Goal: Task Accomplishment & Management: Use online tool/utility

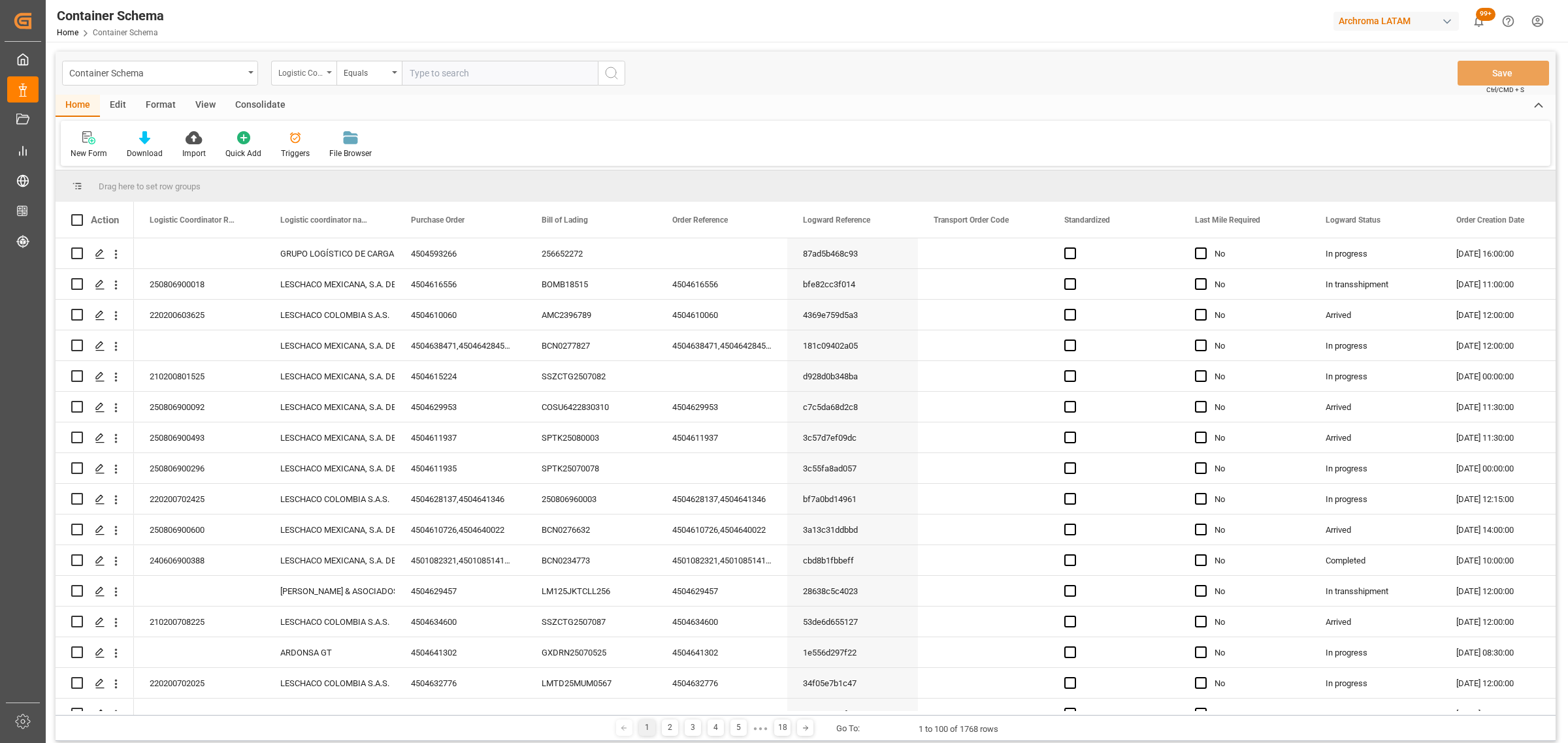
click at [286, 76] on div "Logistic Coordinator Reference Number" at bounding box center [300, 71] width 44 height 15
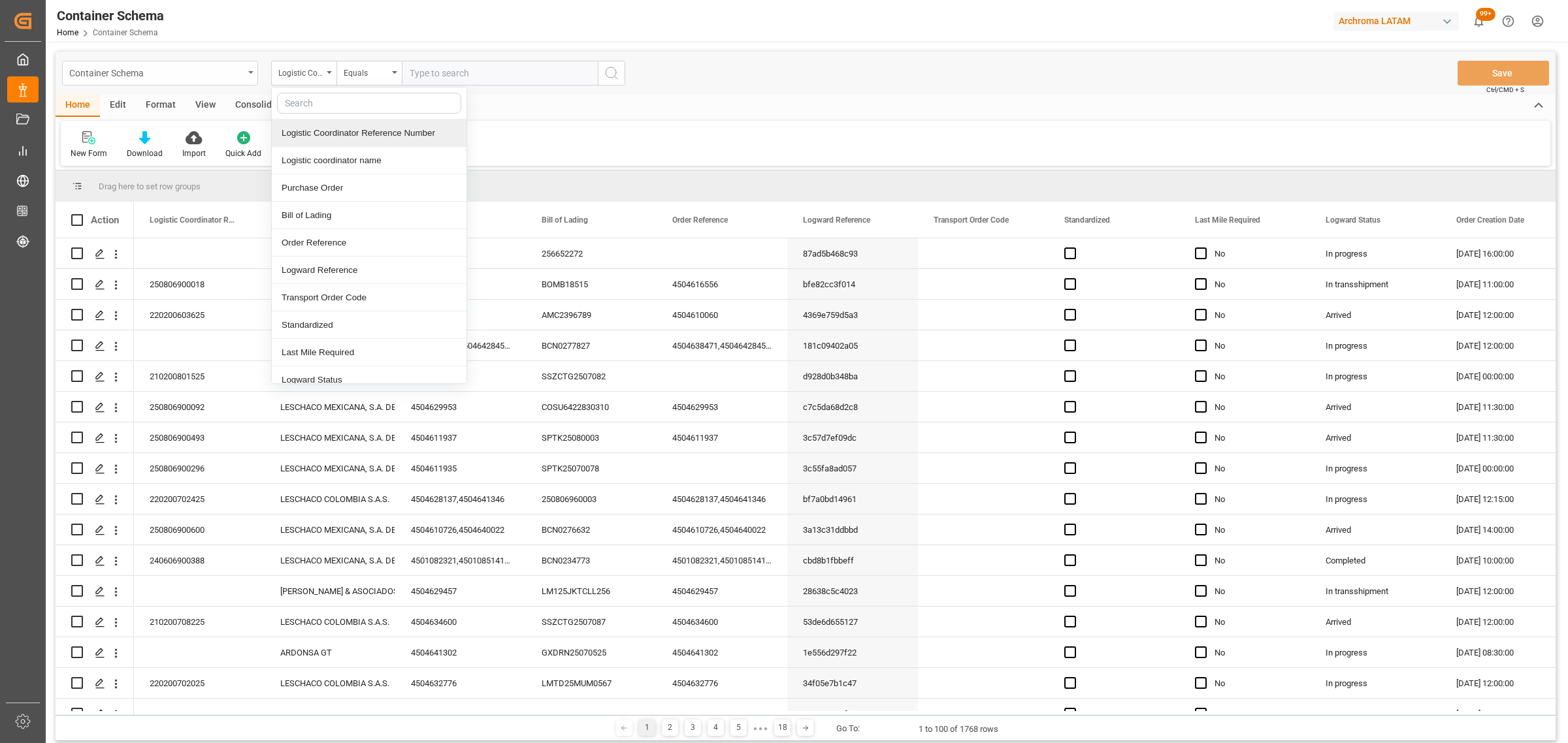
click at [211, 73] on div "Container Schema" at bounding box center [156, 71] width 174 height 16
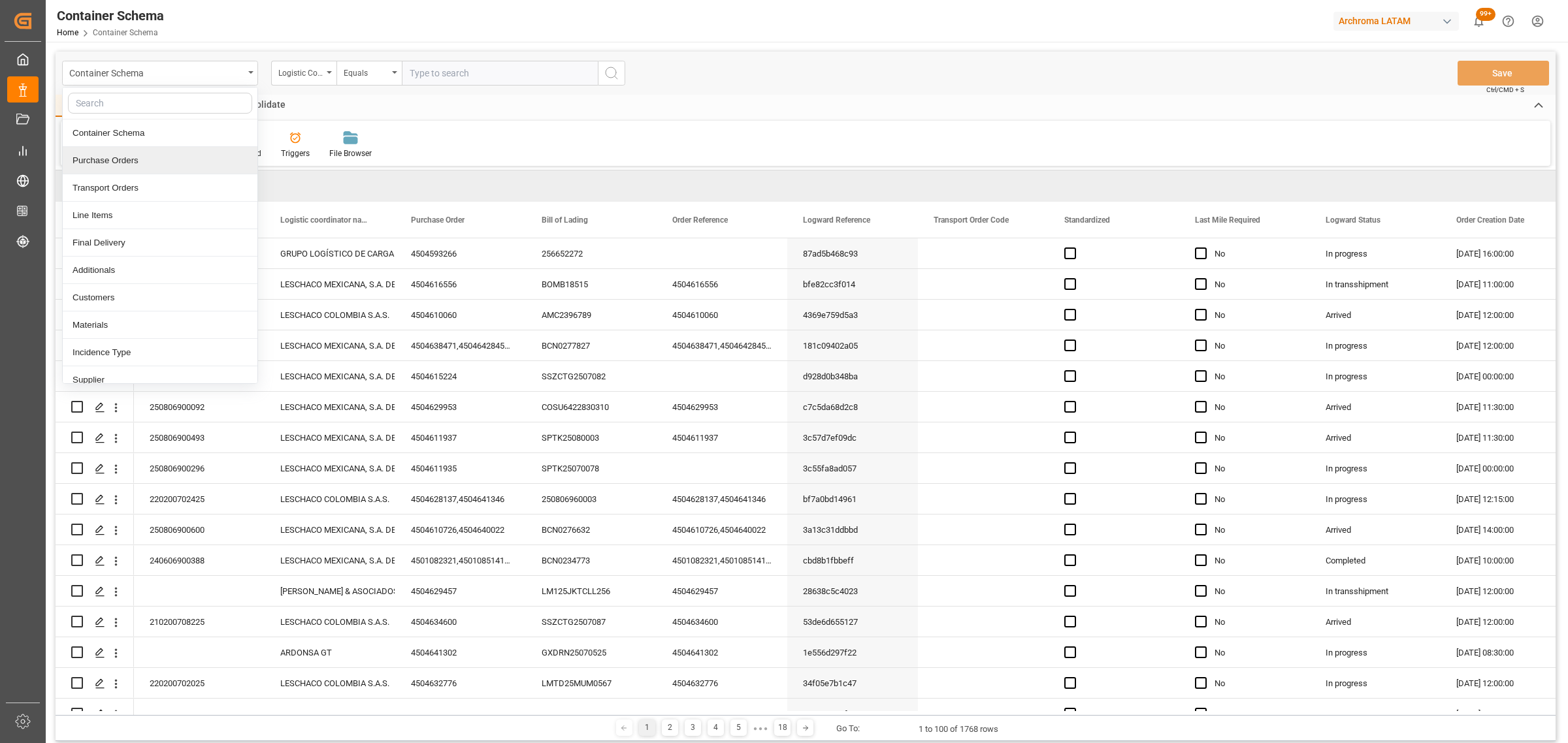
click at [139, 159] on div "Purchase Orders" at bounding box center [160, 160] width 195 height 27
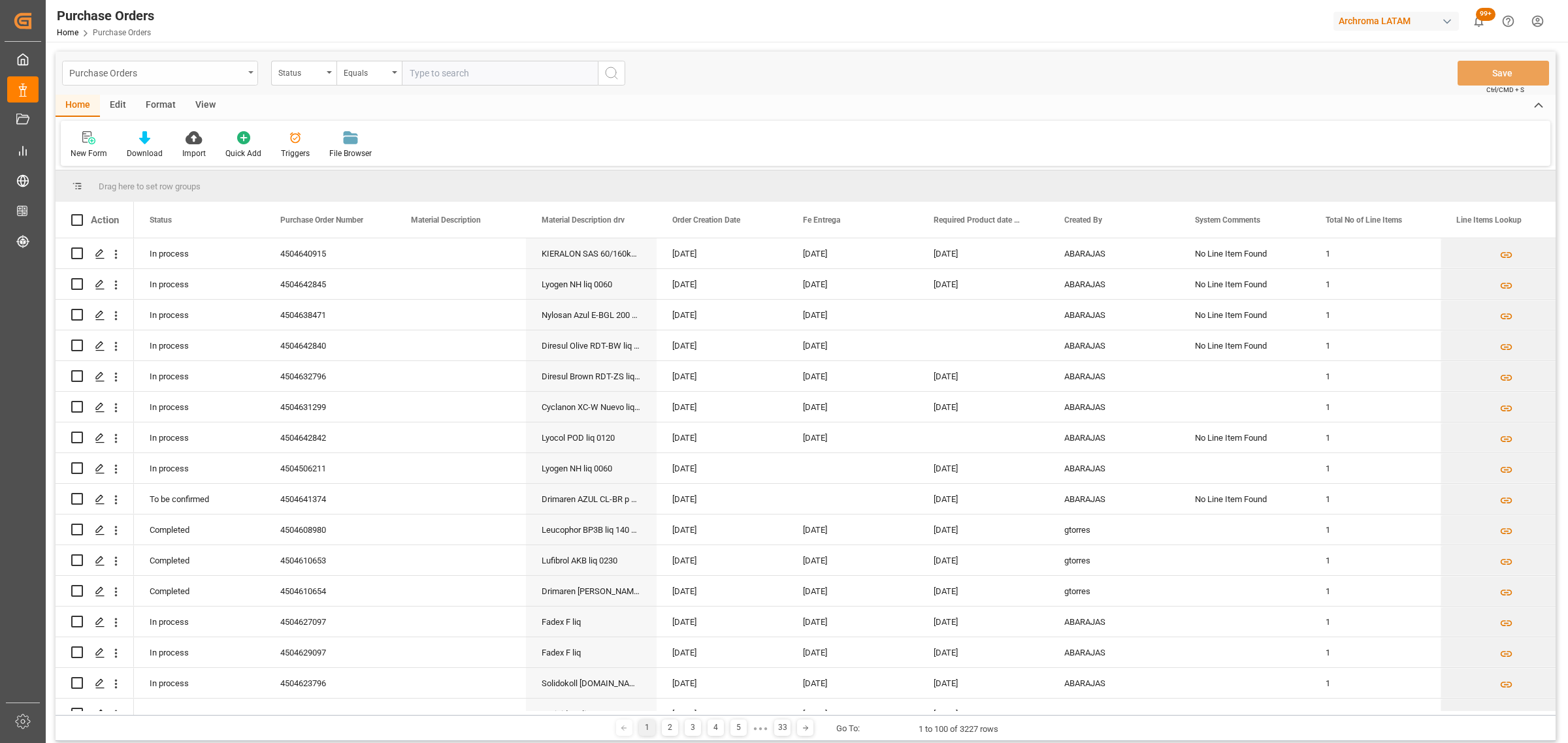
click at [170, 75] on div "Purchase Orders" at bounding box center [156, 71] width 174 height 16
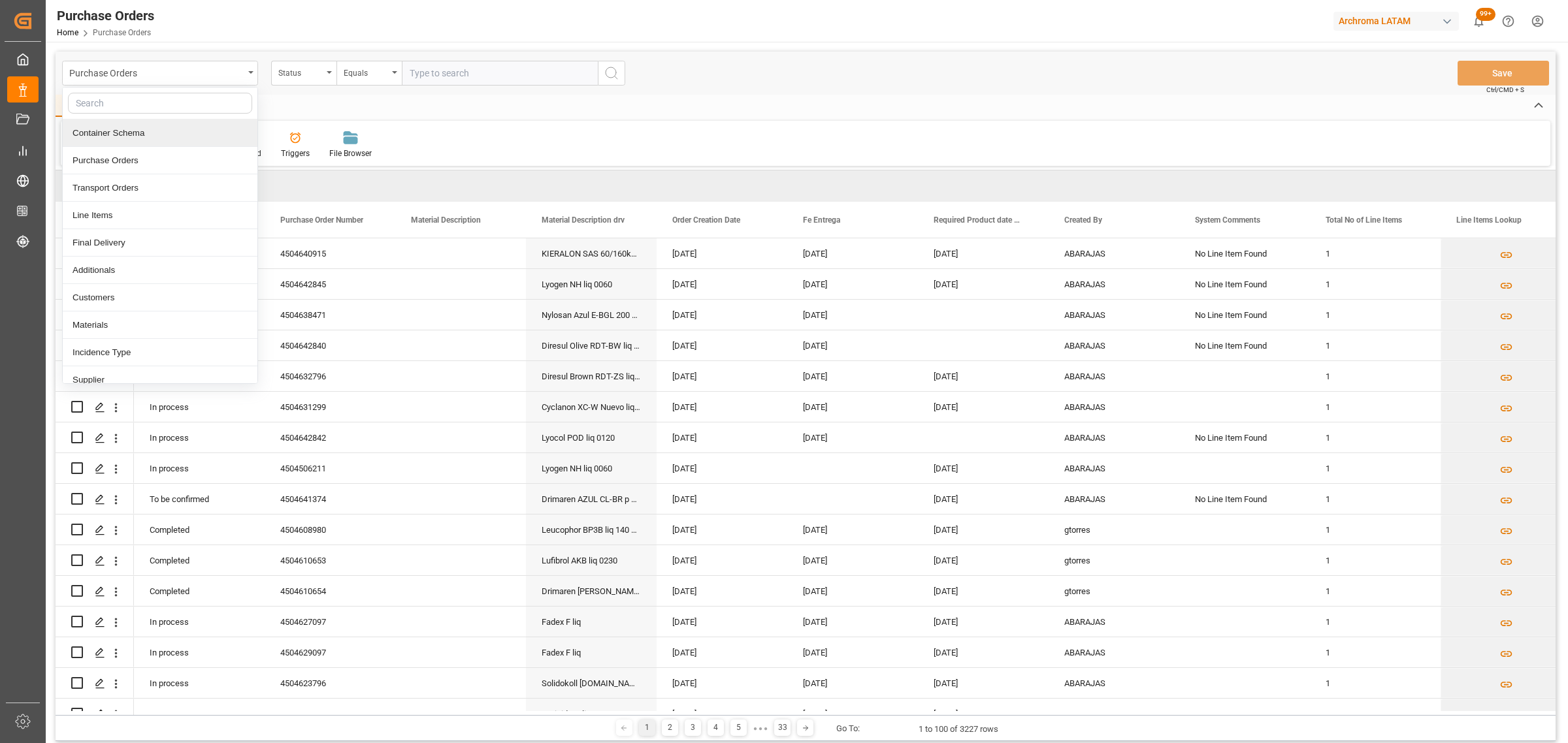
click at [153, 128] on div "Container Schema" at bounding box center [160, 133] width 195 height 27
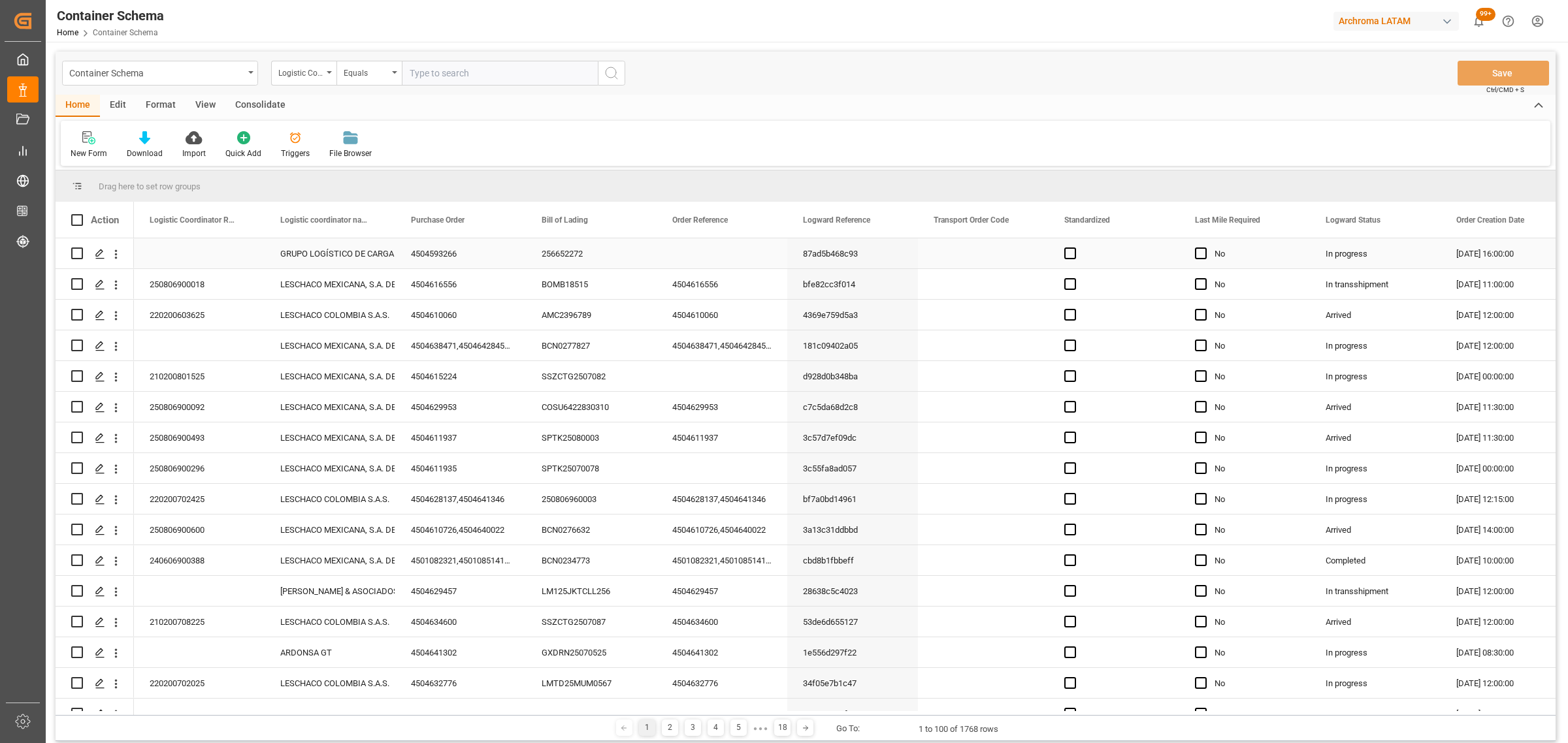
click at [335, 255] on div "GRUPO LOGÍSTICO DE CARGA GLC" at bounding box center [330, 254] width 99 height 30
click at [92, 256] on div "Press SPACE to select this row." at bounding box center [99, 254] width 20 height 24
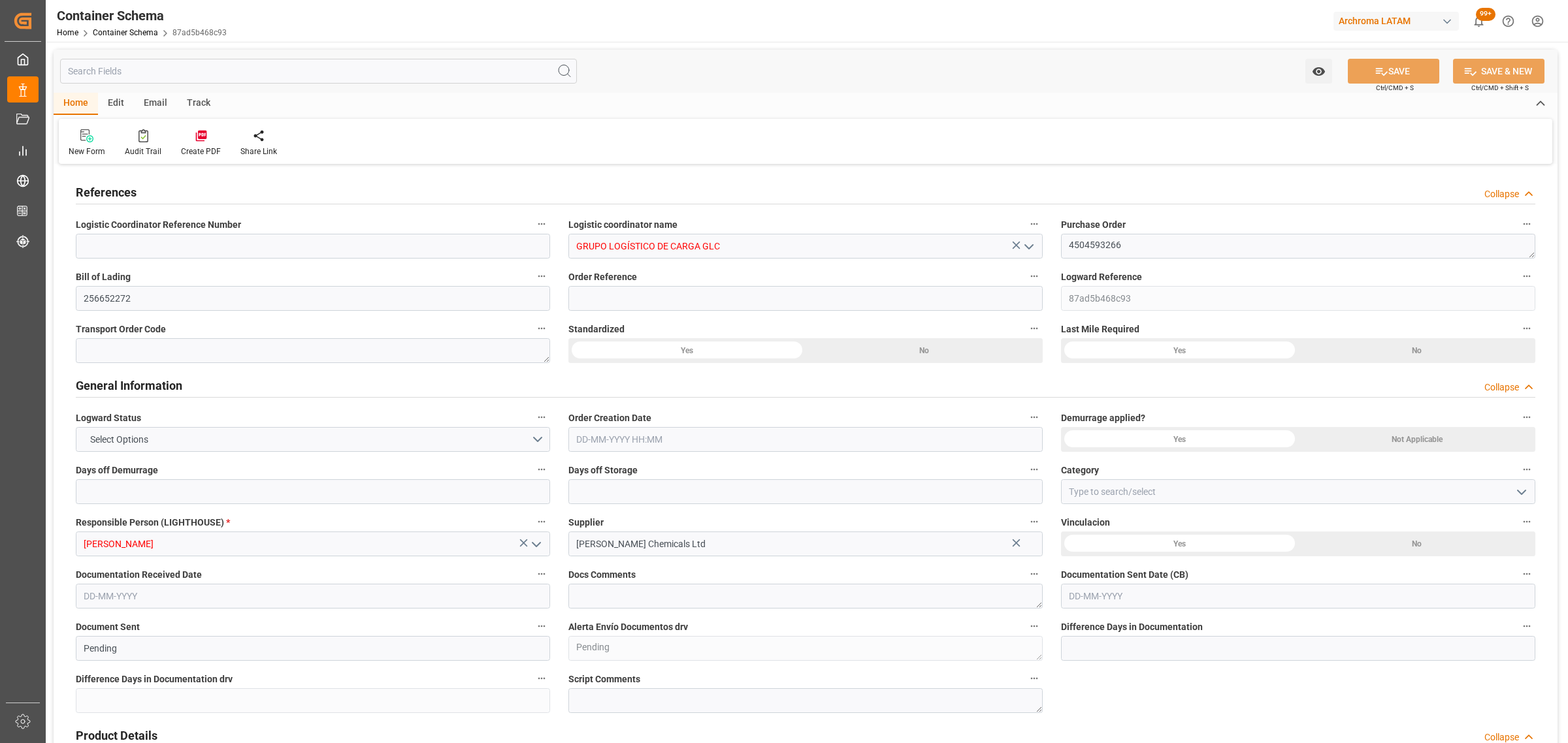
type input "0"
type input "3"
type input "1"
type input "18"
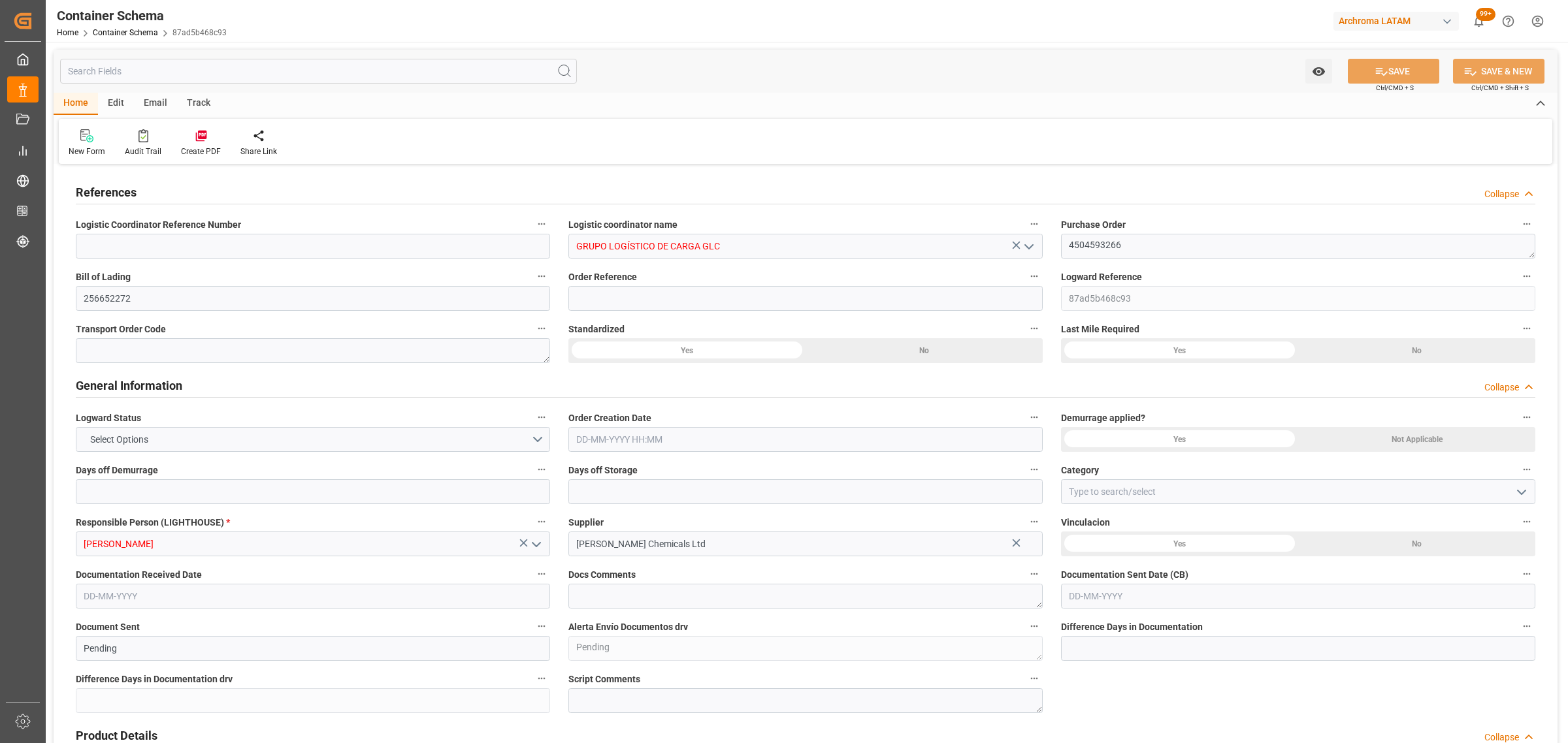
type input "17640"
type input "18666"
type input "Maersk"
type input "Maersk Line AS"
type input "GBSOU"
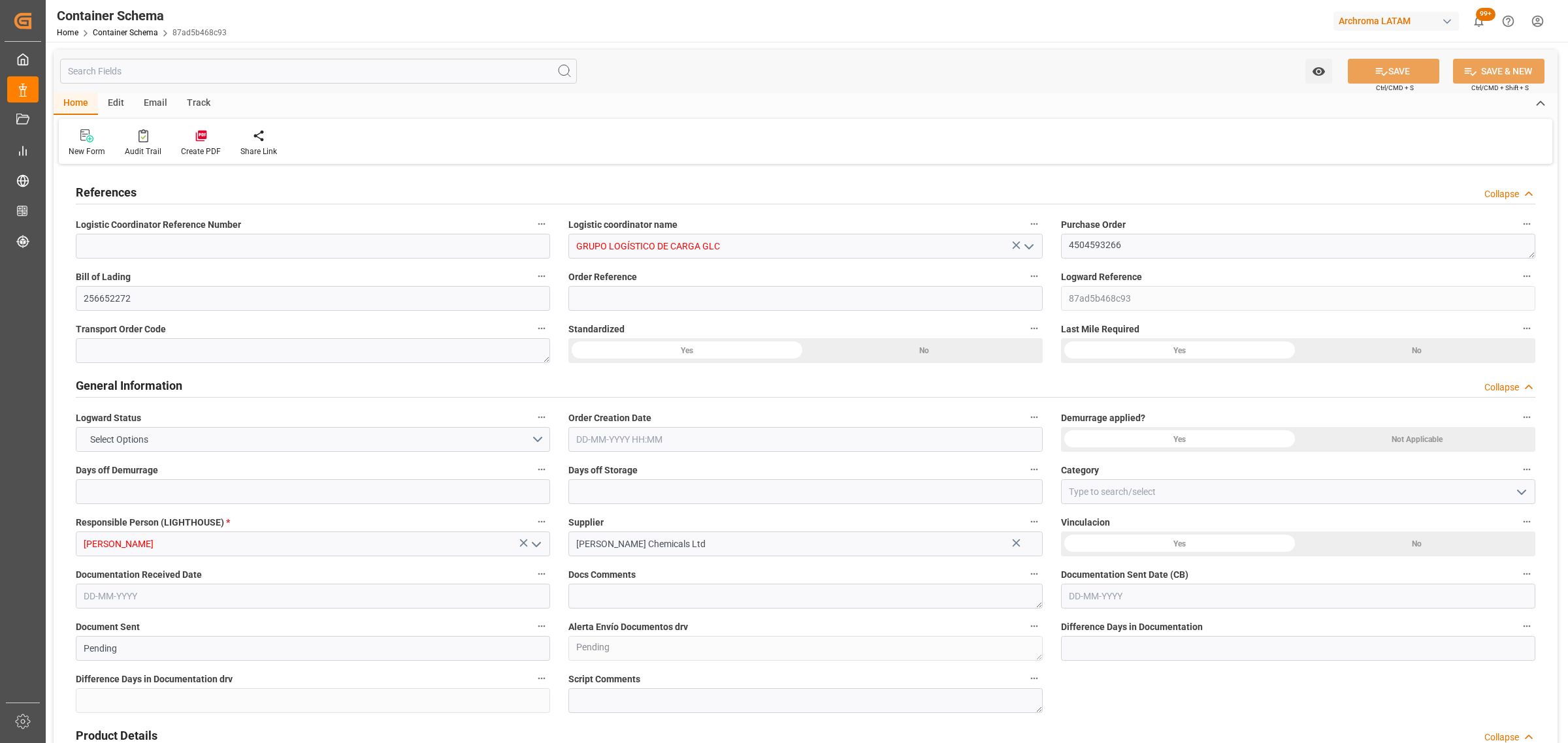
type input "HNPCR"
type input "9697026"
type input "0"
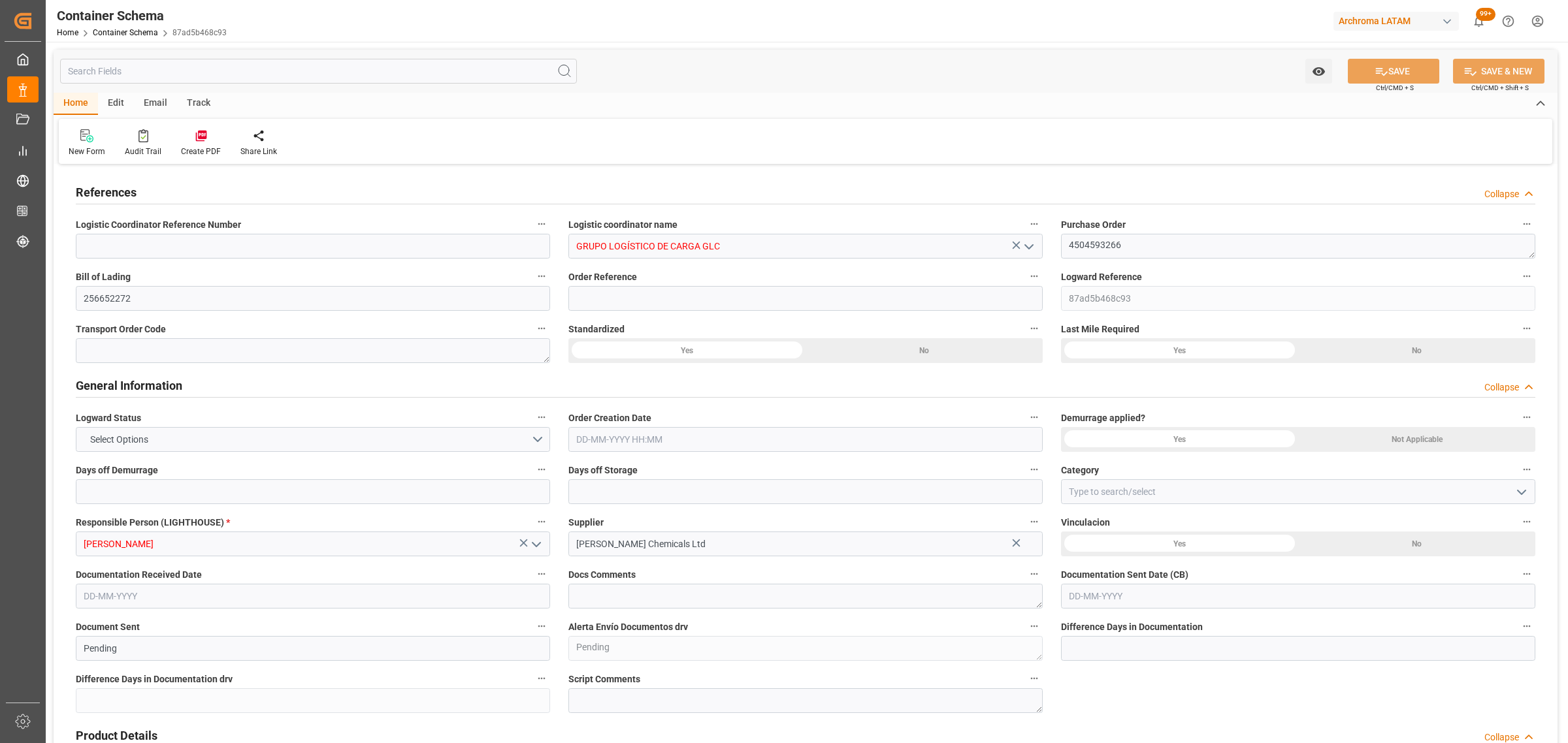
type input "0"
type input "GBSOU"
type input "HNPCR"
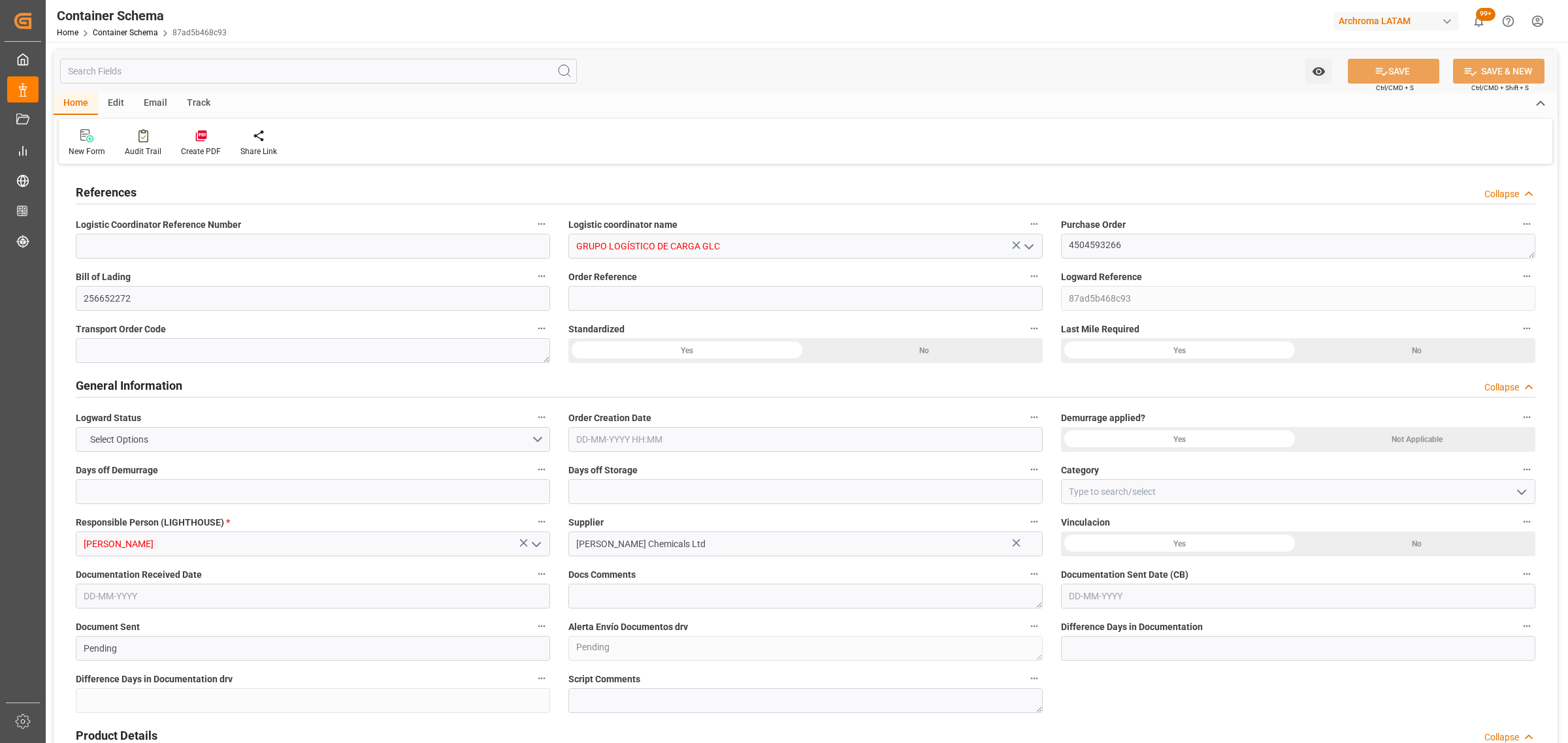
type input "9215880"
type input "01-08-2025 16:00"
type input "19-08-2025"
type input "03-08-2025"
type input "12-08-2025"
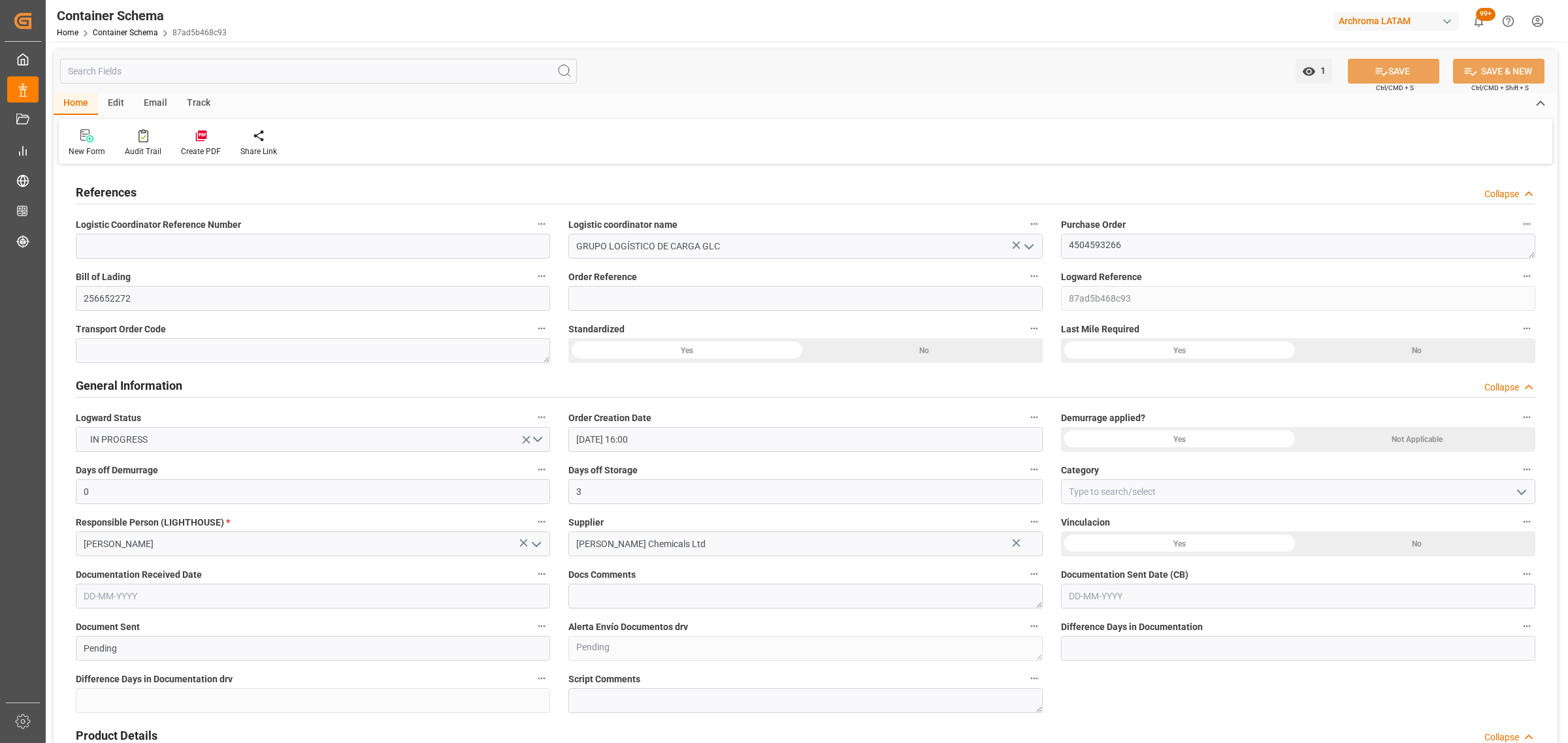
type input "12-08-2025 19:25"
type input "03-08-2025 18:57"
type input "12-08-2025"
type input "25-07-2025 18:42"
type input "02-08-2025 01:04"
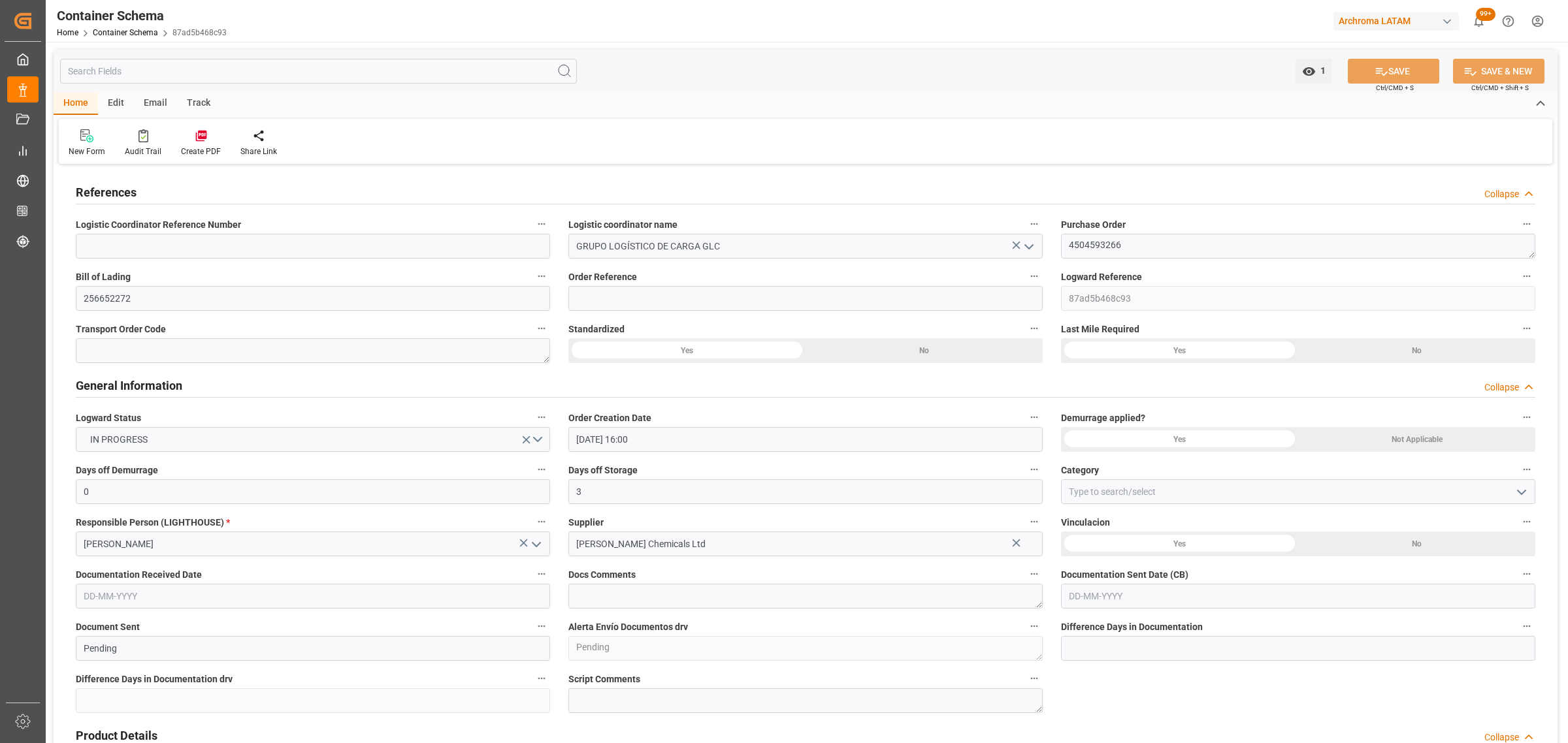
type input "02-08-2025 07:36"
type input "04-09-2025 07:00"
type input "04-09-2025 14:32"
type input "16-09-2025 18:00"
type input "19-09-2025 08:00"
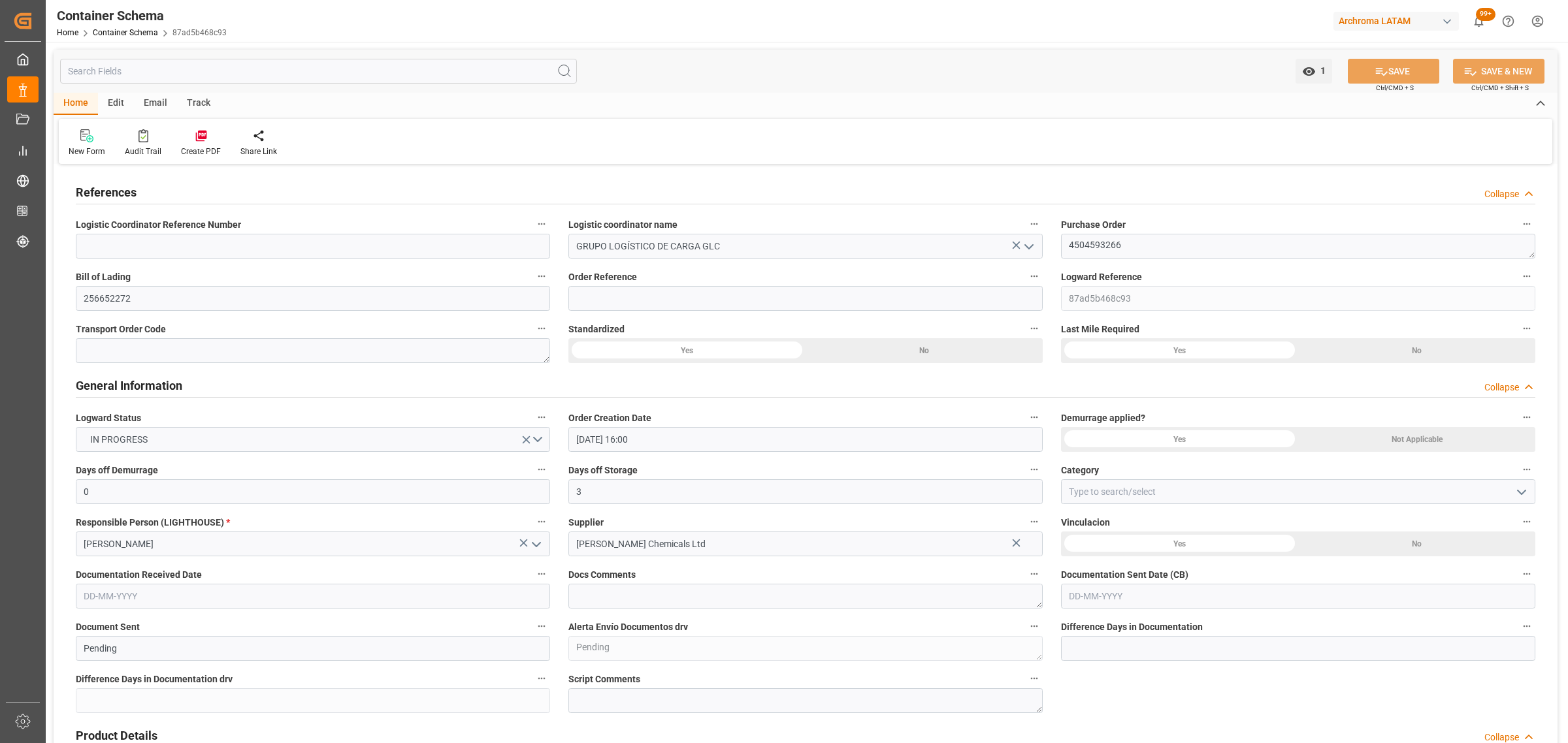
type input "19-09-2025 21:10"
type input "23-09-2025 21:10"
drag, startPoint x: 727, startPoint y: 247, endPoint x: 573, endPoint y: 241, distance: 154.1
click at [573, 241] on input "GRUPO LOGÍSTICO DE CARGA GLC" at bounding box center [806, 246] width 475 height 24
click at [1029, 242] on icon "open menu" at bounding box center [1029, 247] width 15 height 15
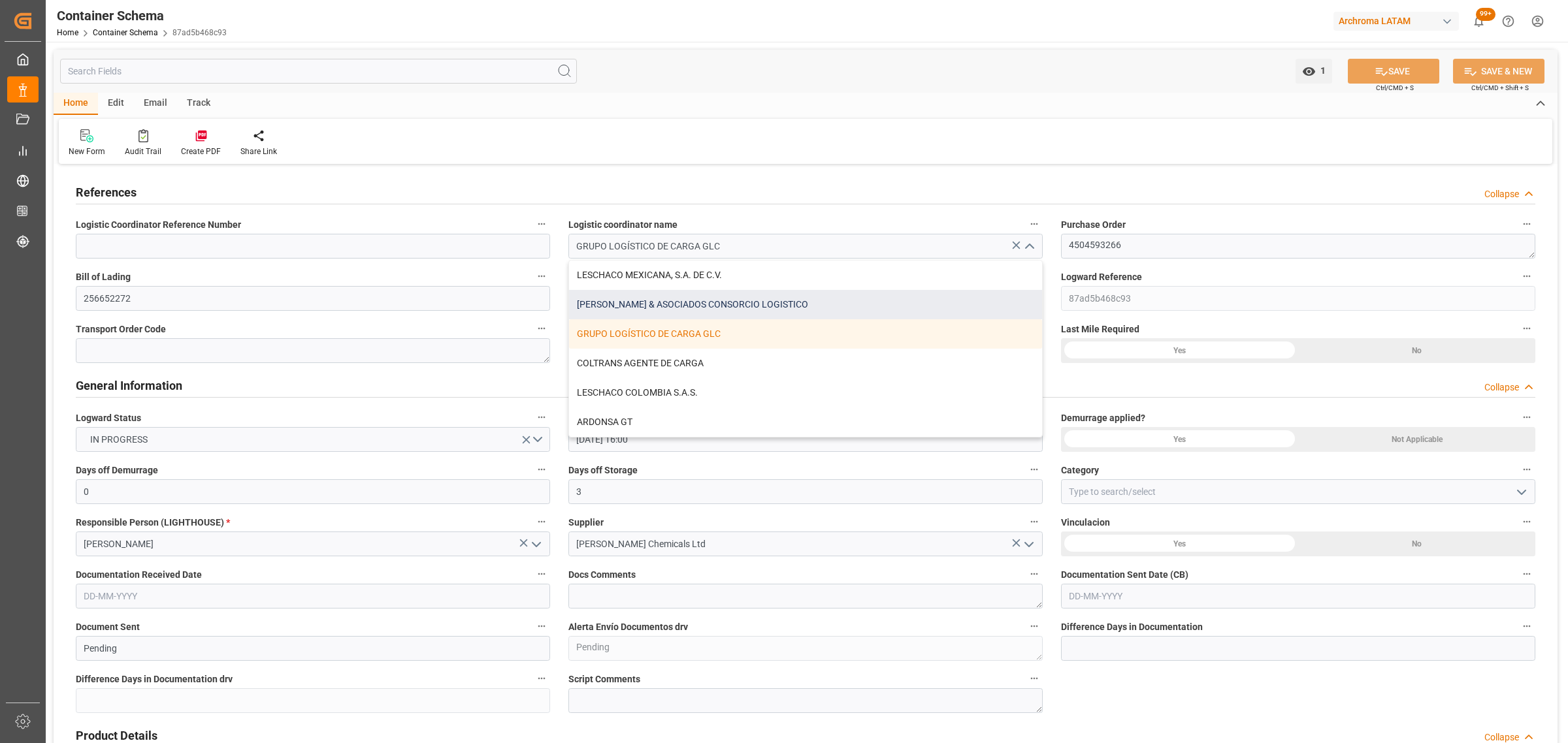
click at [772, 295] on div "PALACIOS & ASOCIADOS CONSORCIO LOGISTICO" at bounding box center [806, 304] width 473 height 29
type input "PALACIOS & ASOCIADOS CONSORCIO LOGISTICO"
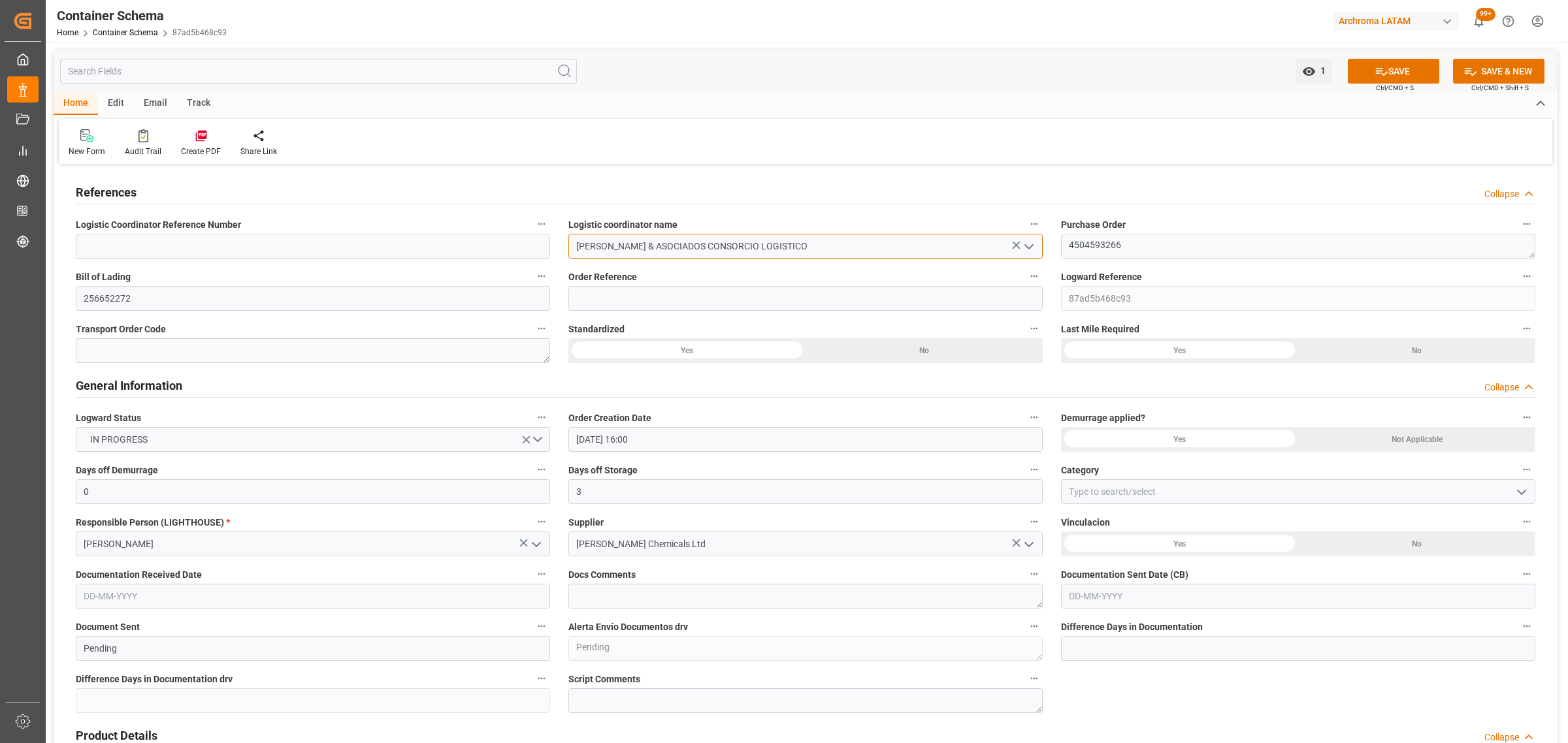
drag, startPoint x: 827, startPoint y: 239, endPoint x: 455, endPoint y: 239, distance: 372.0
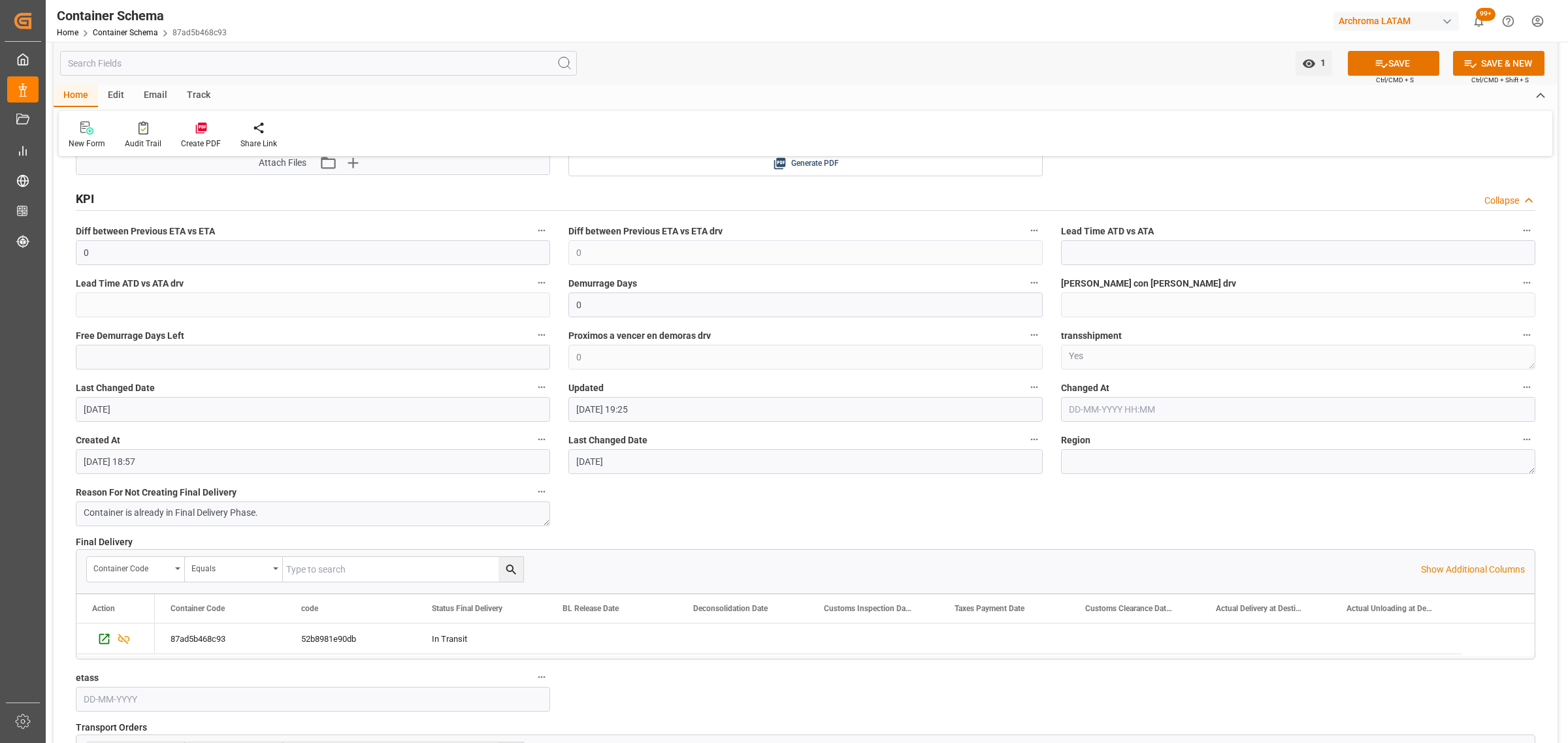
scroll to position [2368, 0]
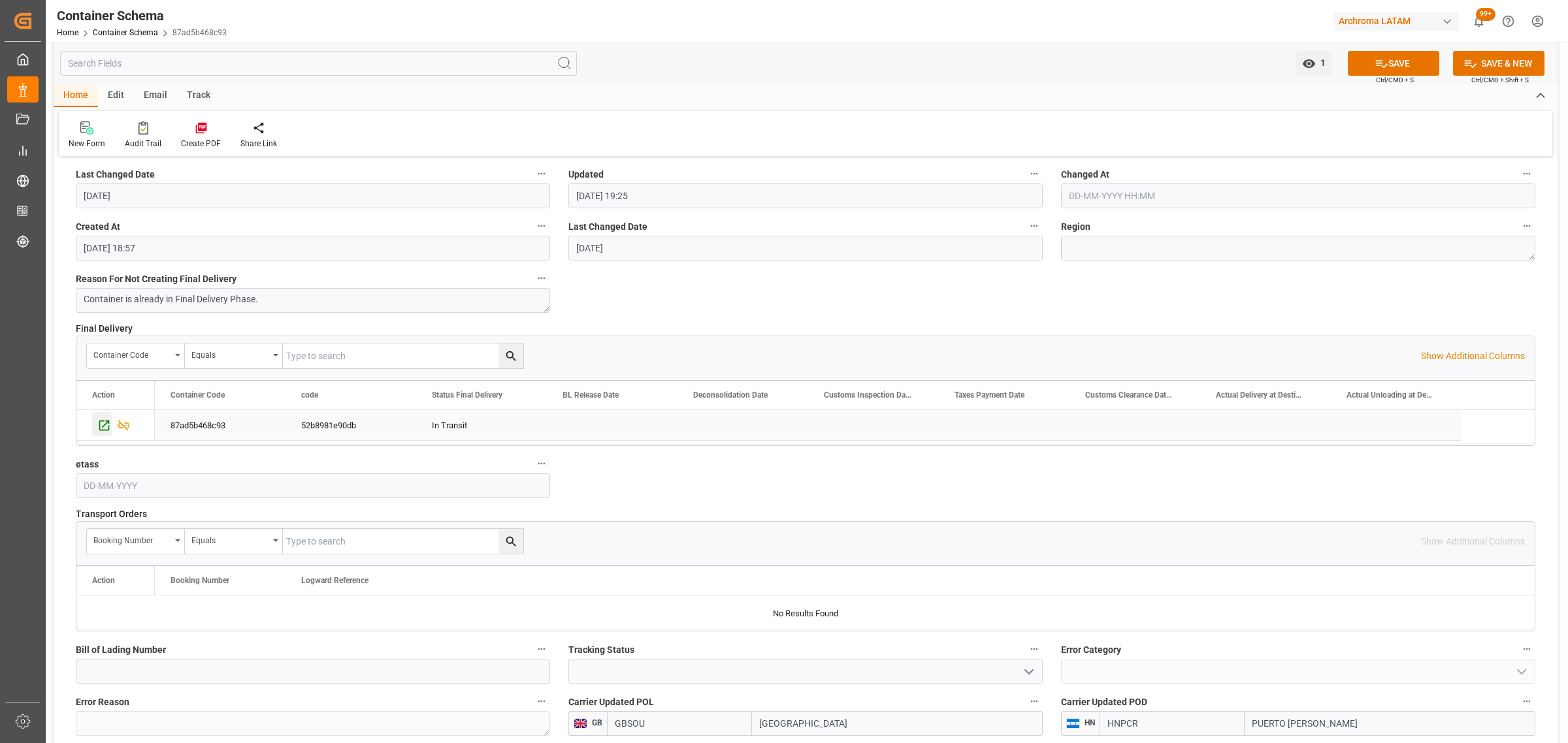
click at [108, 429] on icon "Press SPACE to select this row." at bounding box center [104, 425] width 10 height 10
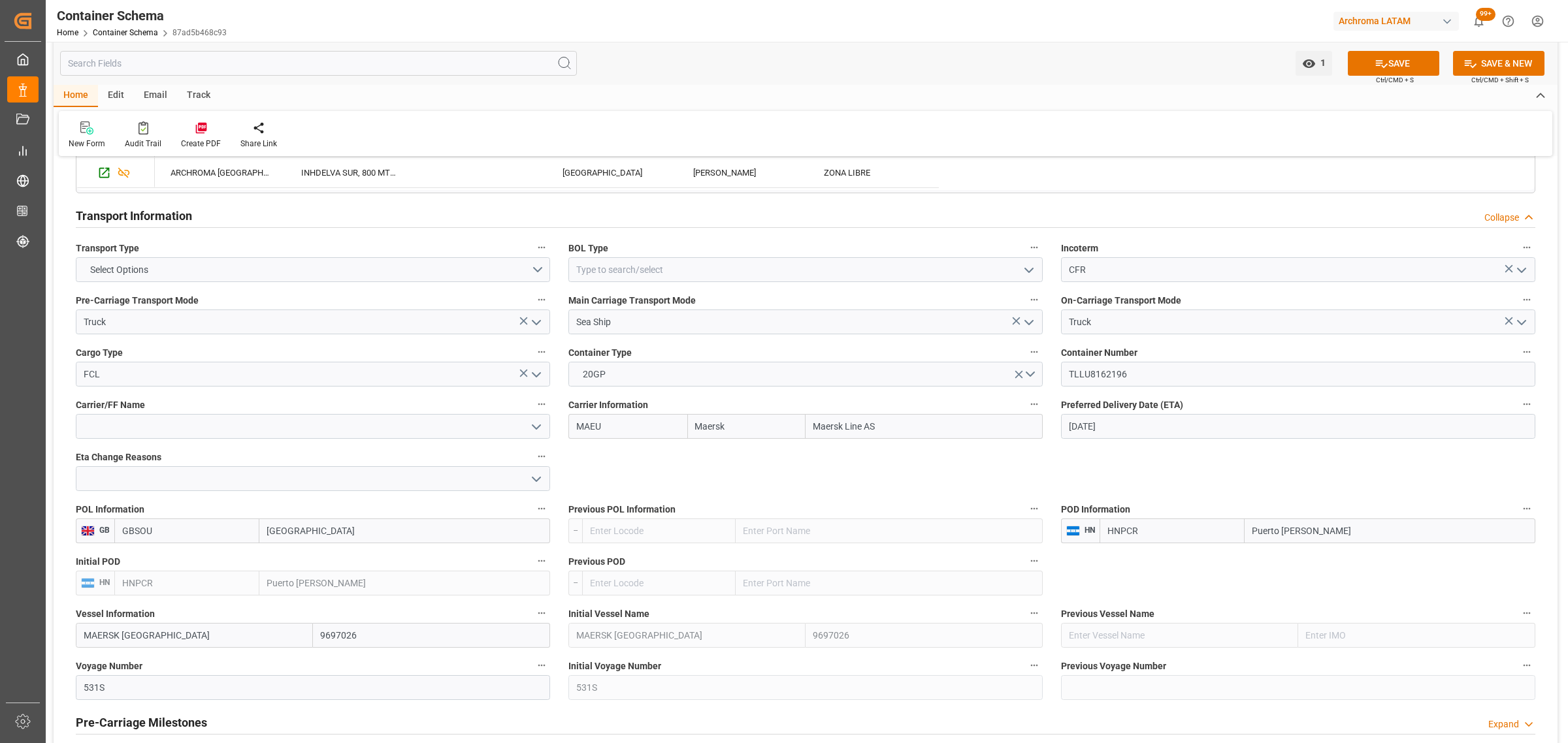
scroll to position [1224, 0]
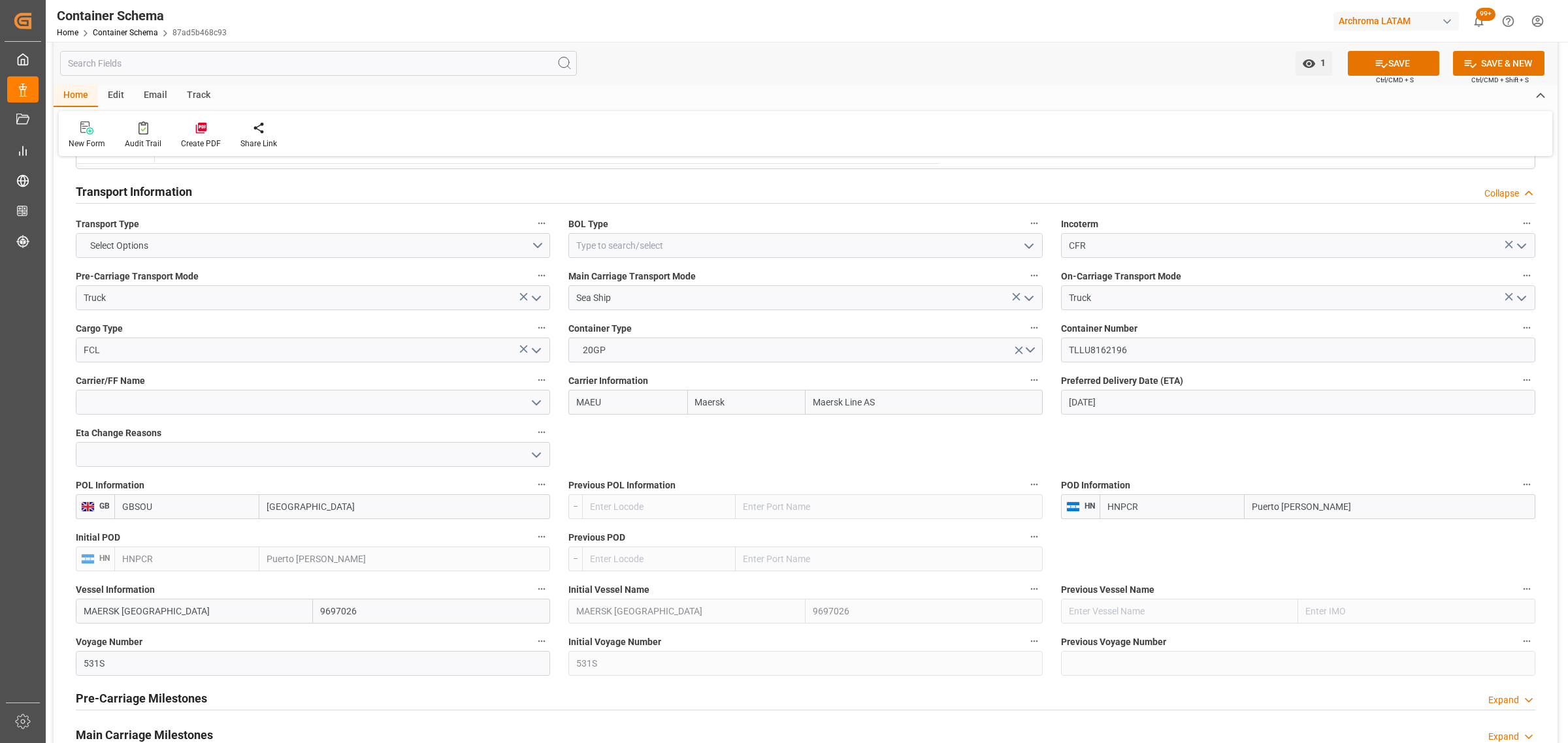
click at [536, 402] on icon "open menu" at bounding box center [536, 403] width 15 height 15
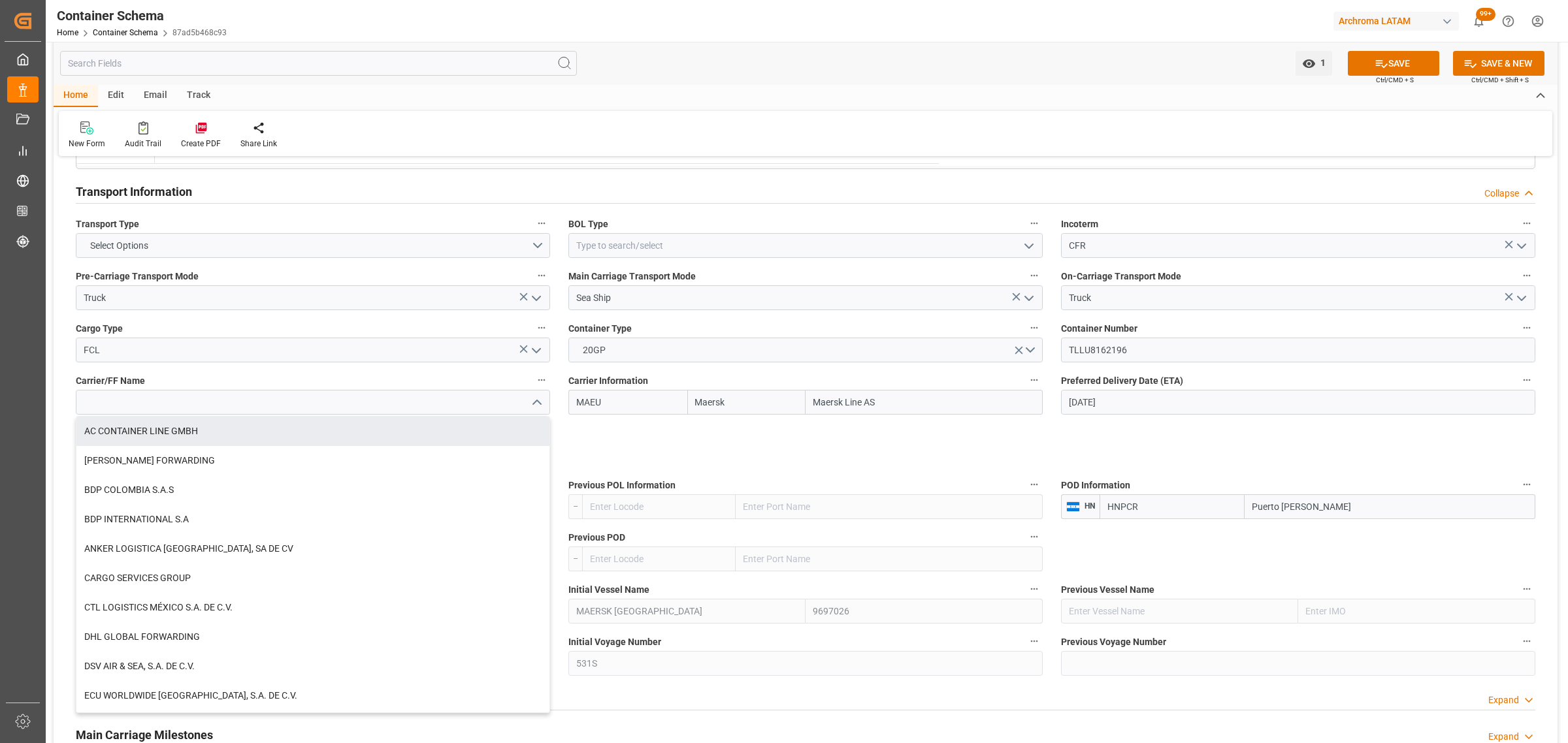
click at [536, 404] on icon "close menu" at bounding box center [536, 403] width 15 height 15
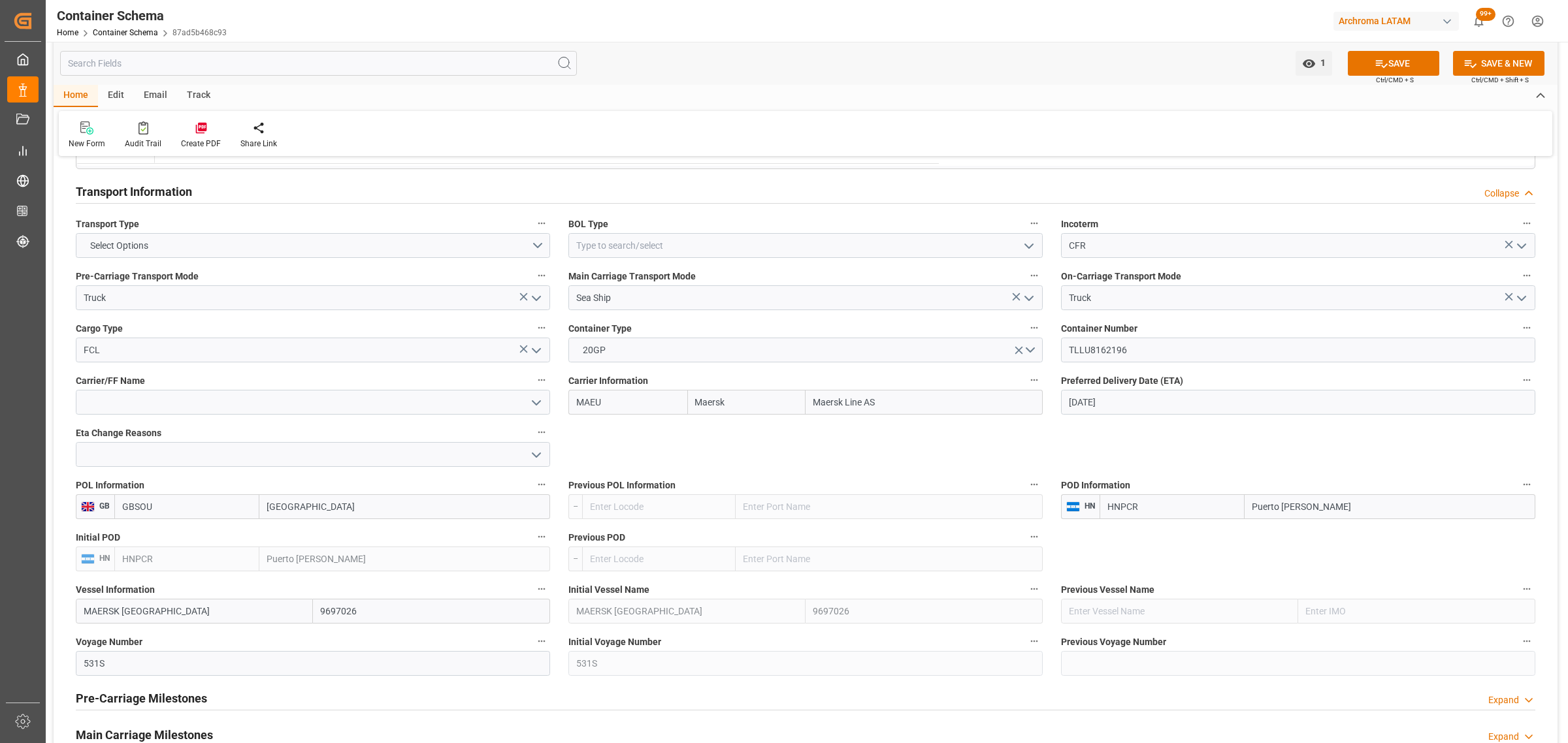
click at [536, 404] on icon "open menu" at bounding box center [536, 403] width 15 height 15
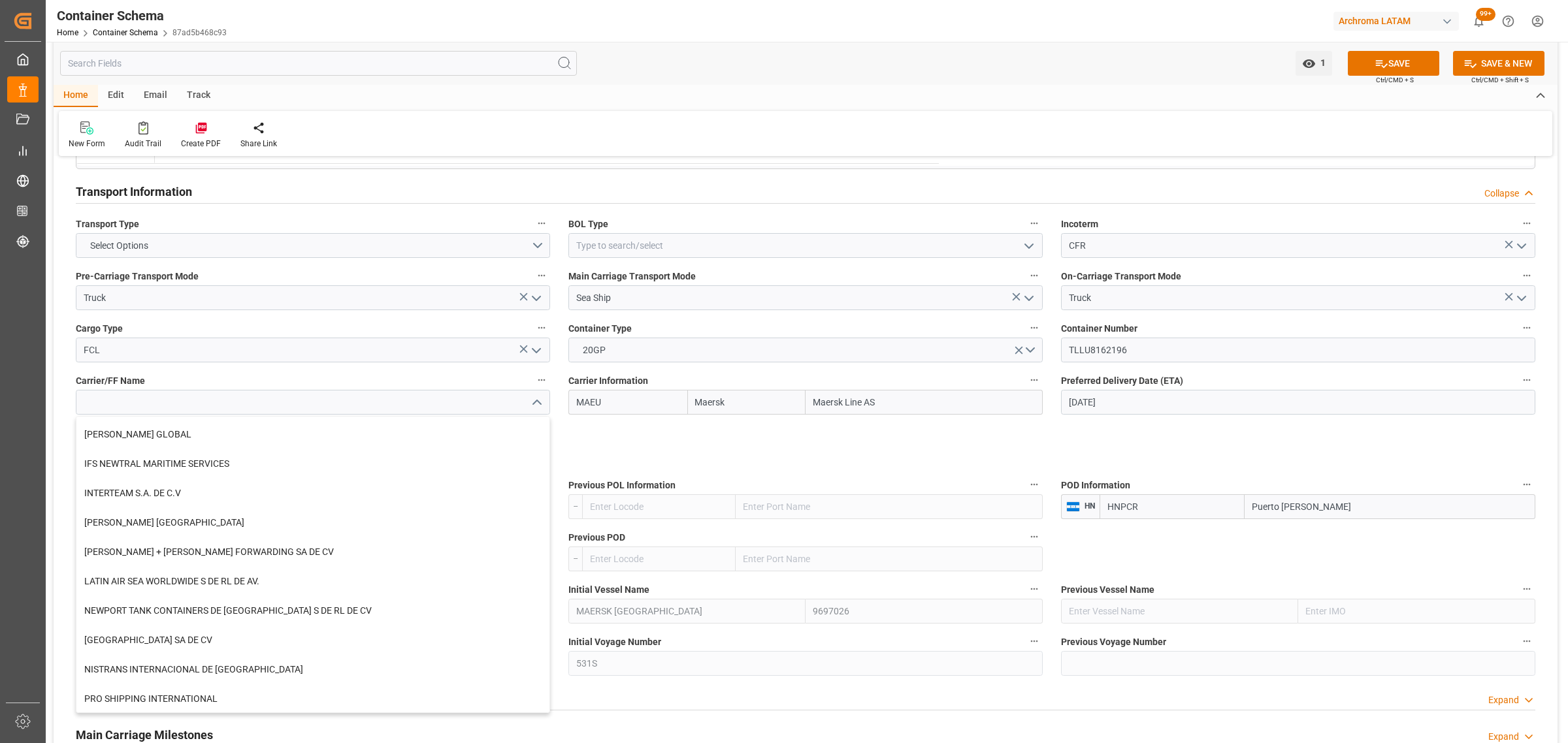
scroll to position [572, 0]
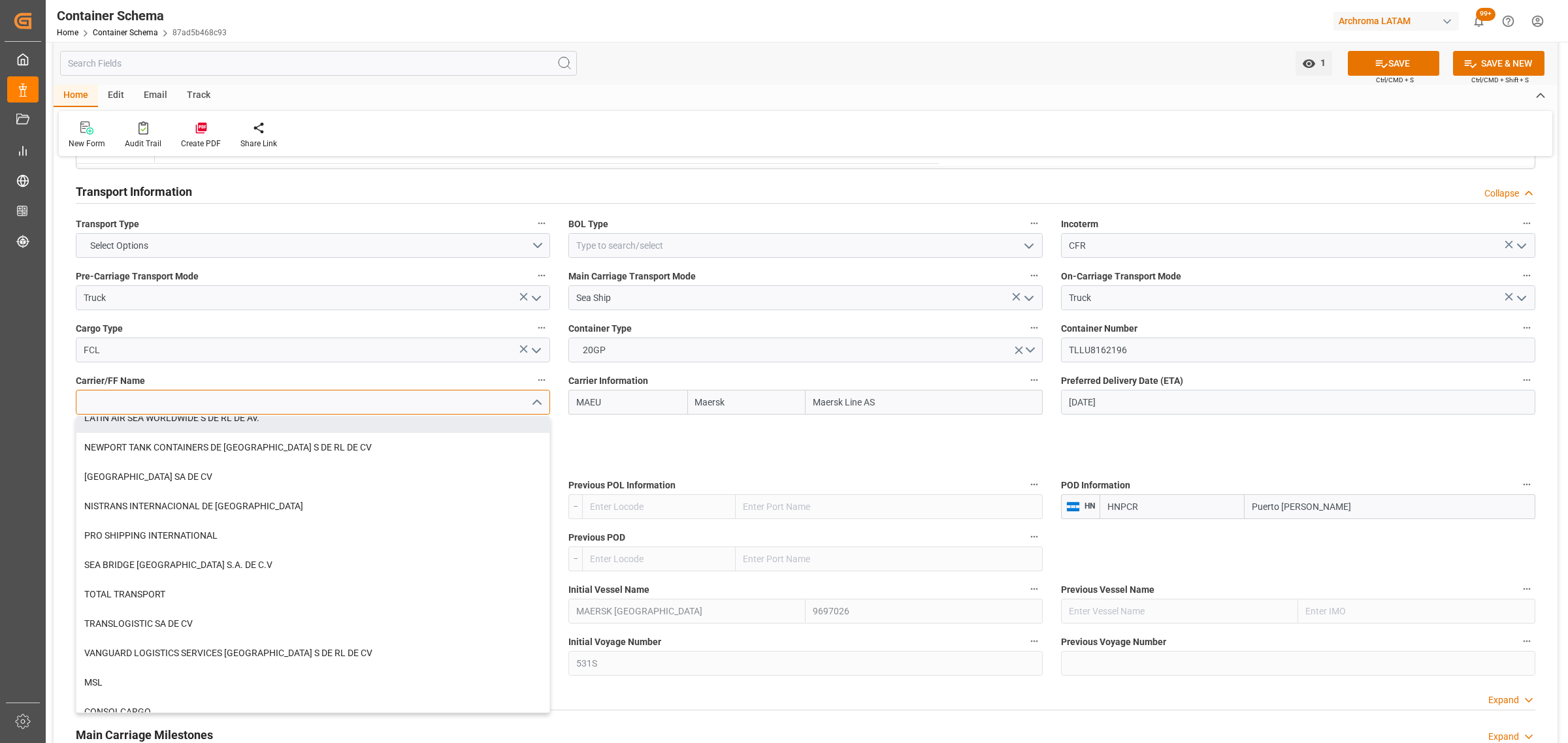
click at [235, 403] on input at bounding box center [313, 402] width 475 height 24
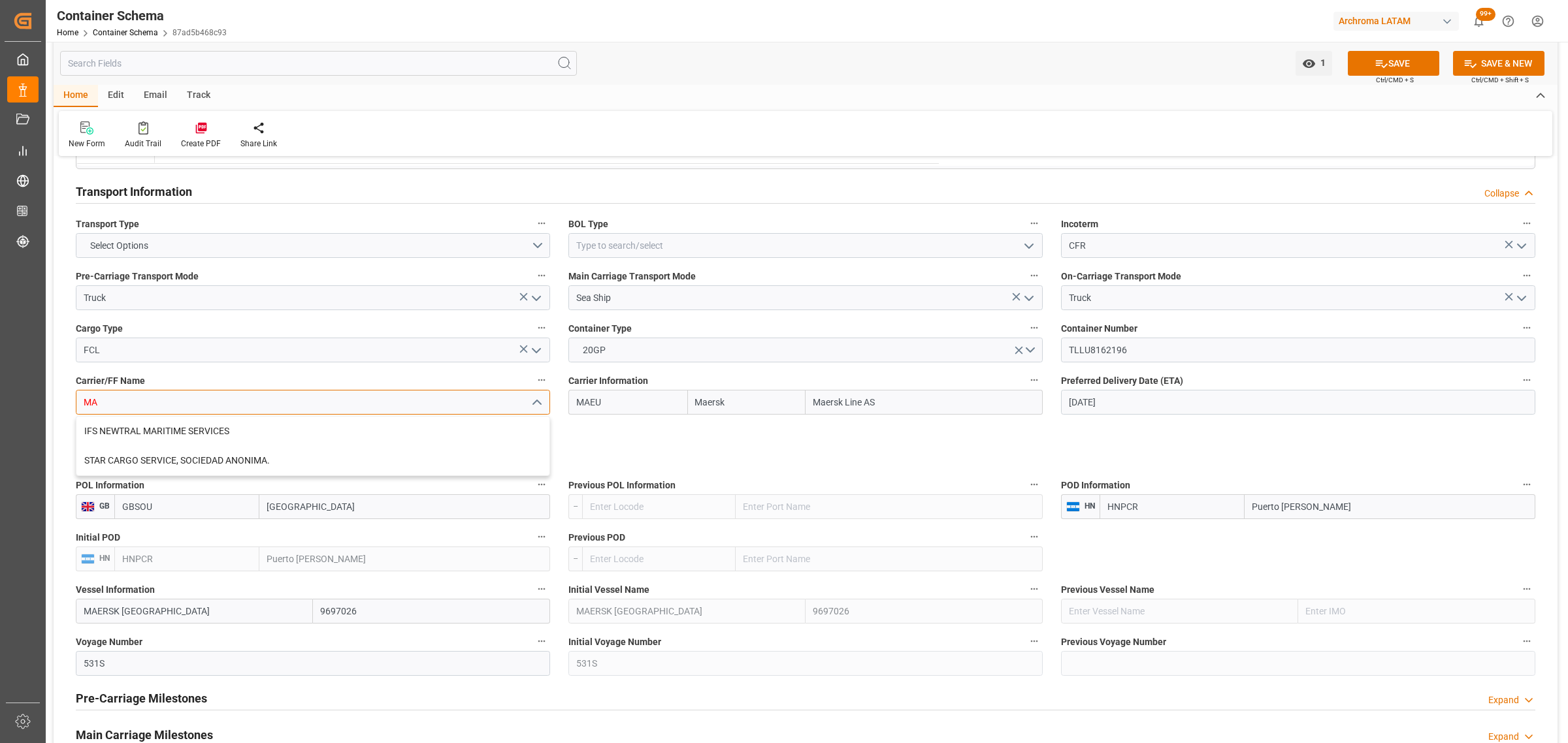
scroll to position [0, 0]
type input "MAG"
drag, startPoint x: 147, startPoint y: 406, endPoint x: 31, endPoint y: 392, distance: 116.8
click at [36, 392] on div "Created by potrace 1.15, written by Peter Selinger 2001-2017 Created by potrace…" at bounding box center [784, 372] width 1568 height 743
click at [533, 400] on icon "open menu" at bounding box center [536, 403] width 15 height 15
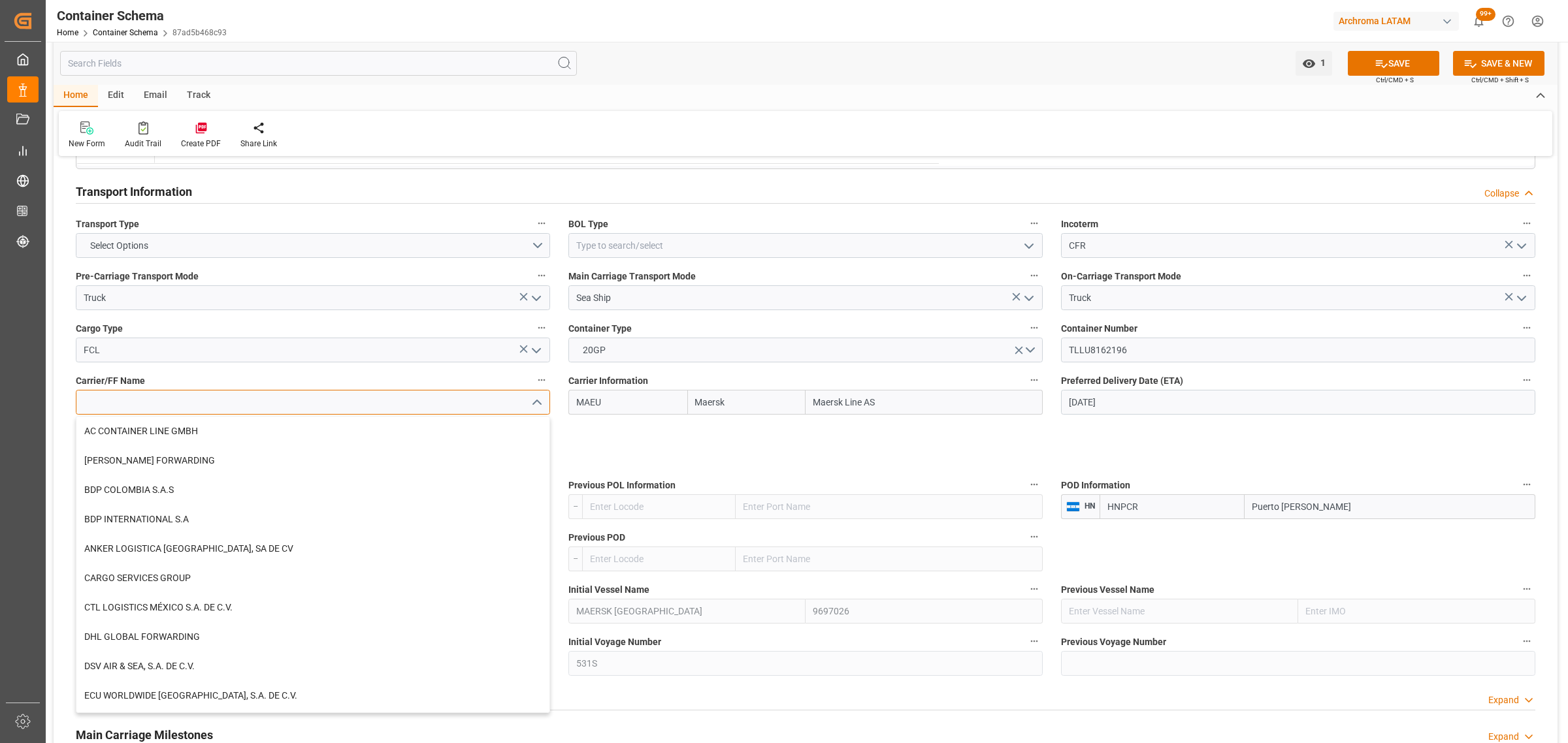
click at [409, 402] on input at bounding box center [313, 402] width 475 height 24
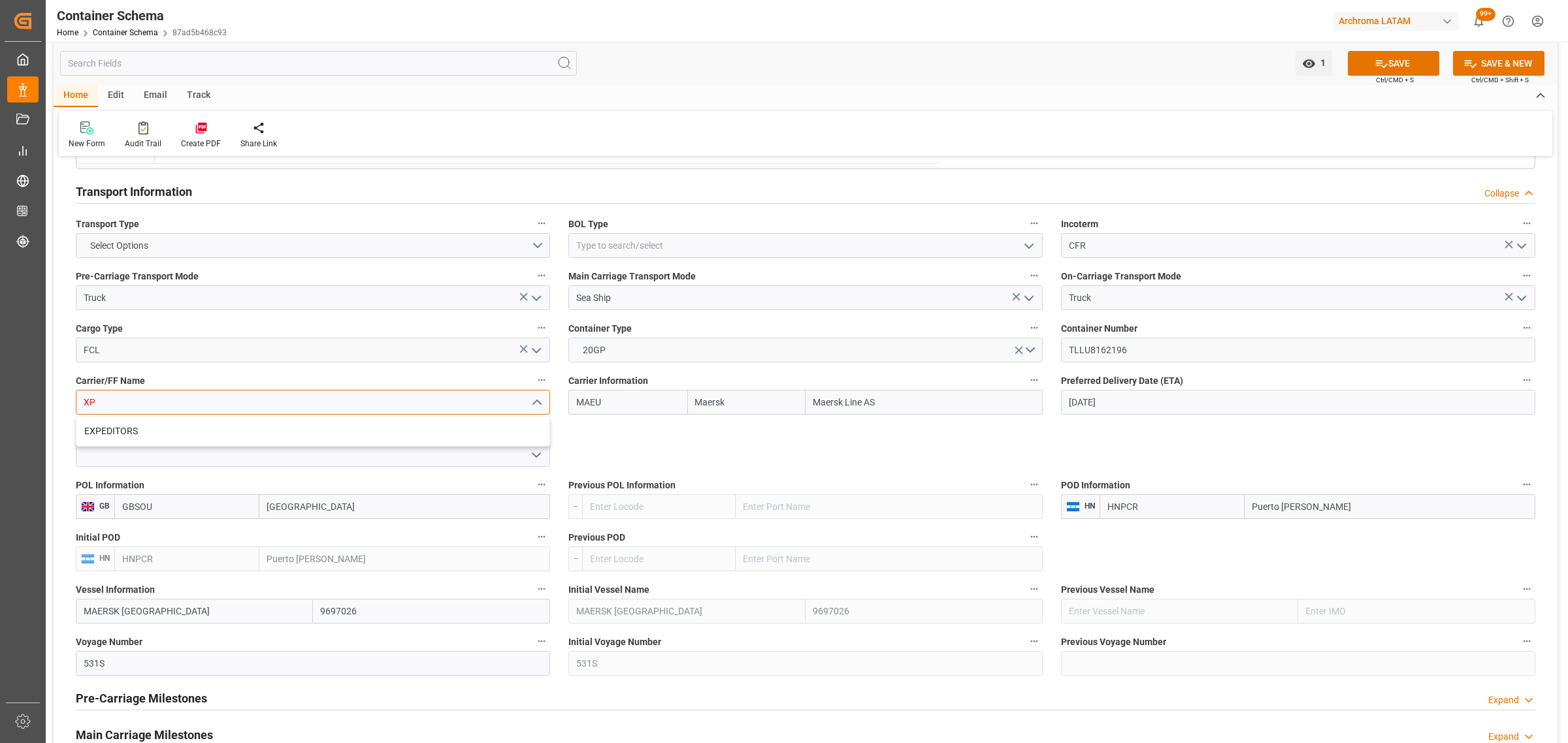
type input "XP"
type input "C"
type input "M"
type input "CON"
click at [531, 402] on icon "open menu" at bounding box center [536, 403] width 15 height 15
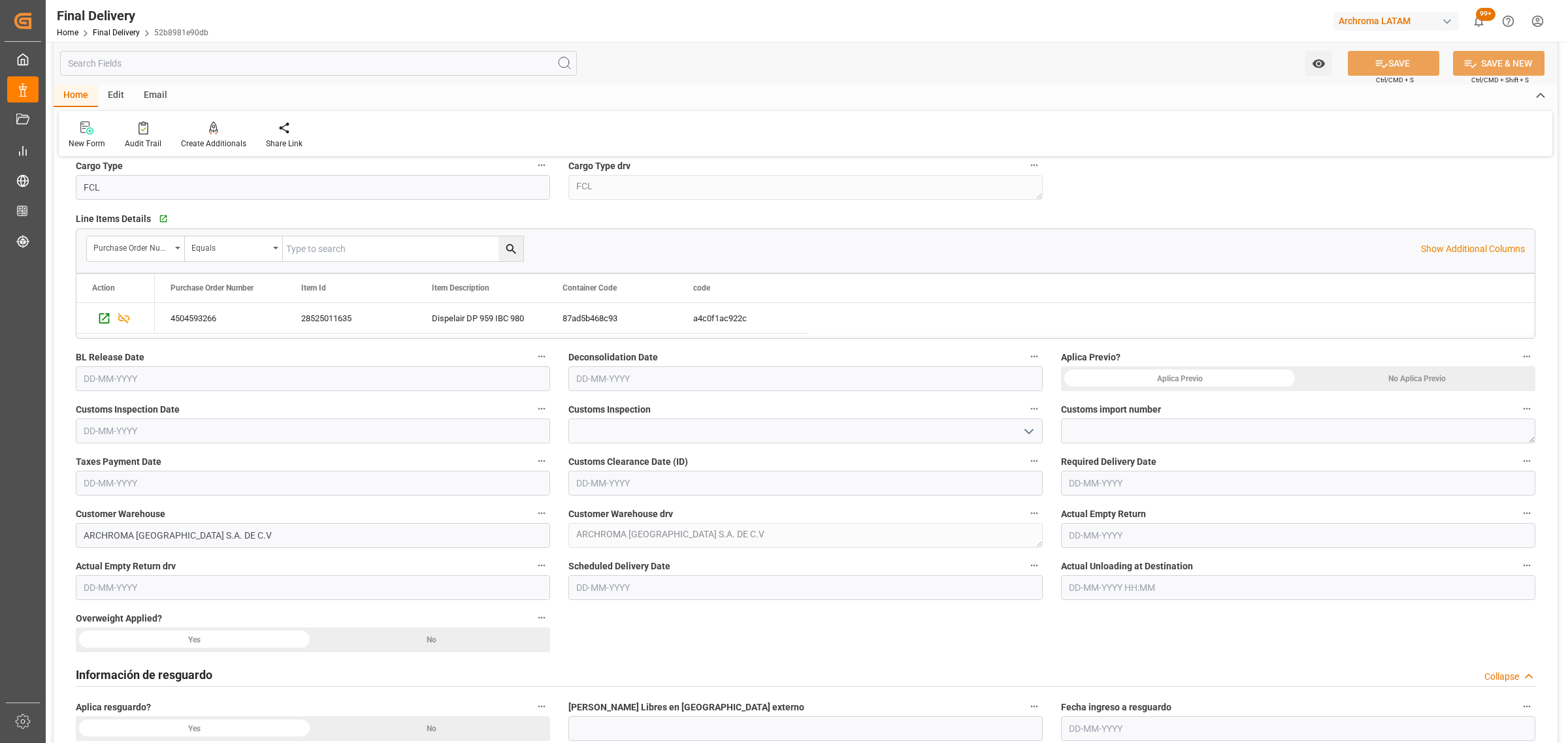
scroll to position [490, 0]
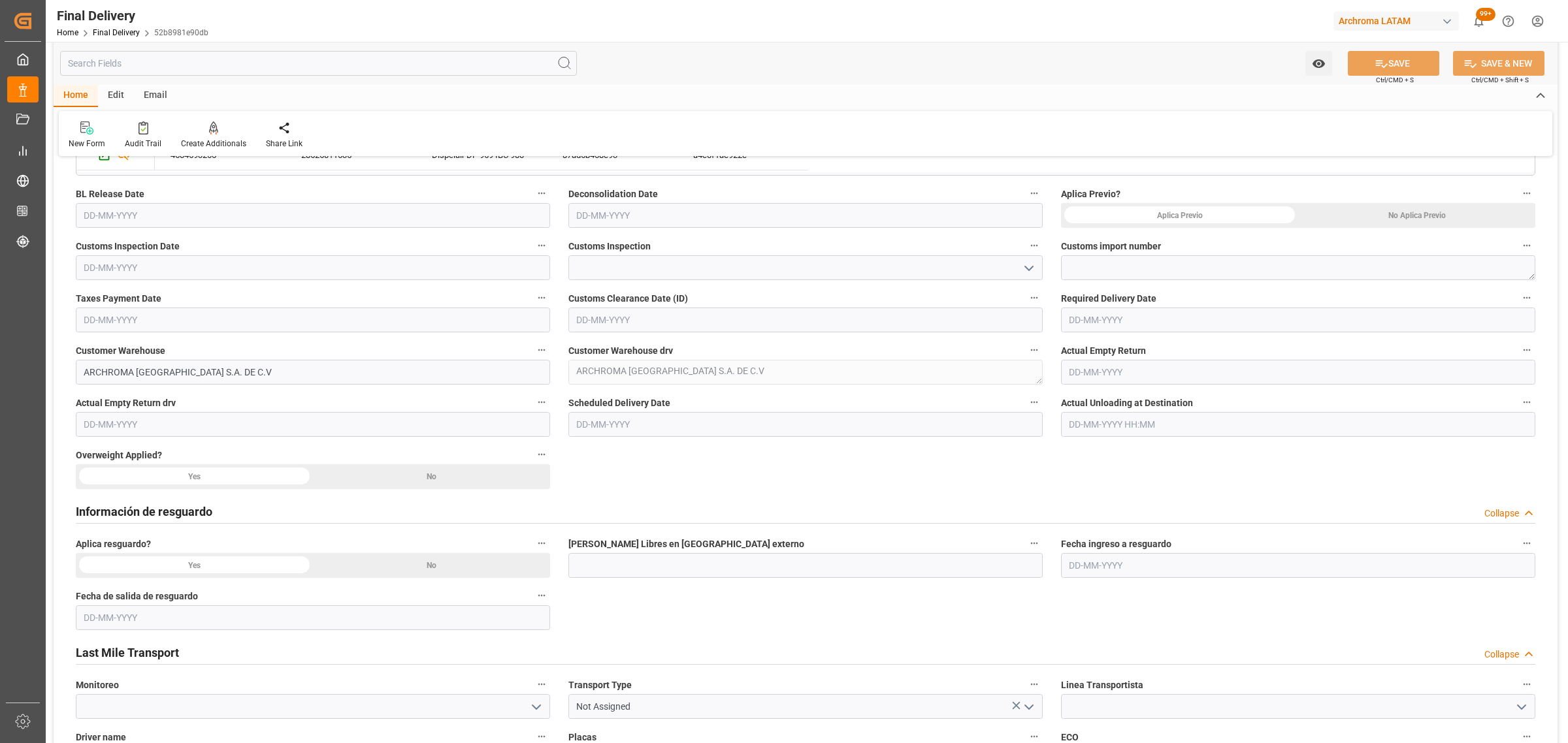
click at [1027, 263] on icon "open menu" at bounding box center [1029, 268] width 15 height 15
